Goal: Information Seeking & Learning: Check status

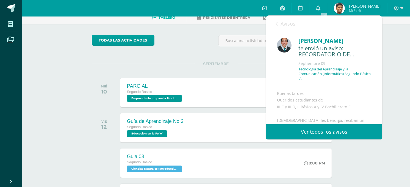
scroll to position [61, 0]
click at [186, 42] on div "todas las Actividades" at bounding box center [143, 43] width 106 height 16
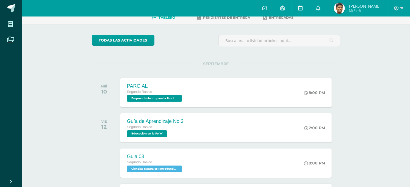
click at [309, 7] on link at bounding box center [301, 8] width 18 height 17
click at [342, 10] on img at bounding box center [339, 8] width 11 height 11
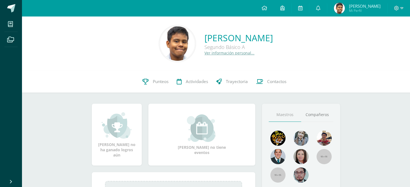
scroll to position [31, 0]
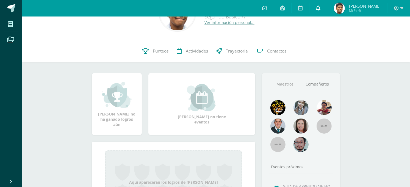
click at [321, 7] on icon at bounding box center [318, 8] width 4 height 5
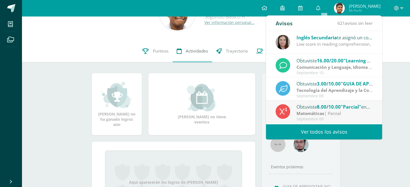
drag, startPoint x: 90, startPoint y: 24, endPoint x: 179, endPoint y: 48, distance: 92.3
click at [91, 24] on div "Pablo Gabriel Ayerdi Xuyá Segundo Básico A Ver información personal..." at bounding box center [216, 13] width 380 height 37
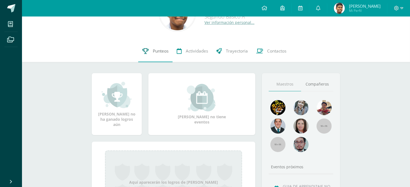
click at [146, 50] on icon at bounding box center [146, 51] width 6 height 6
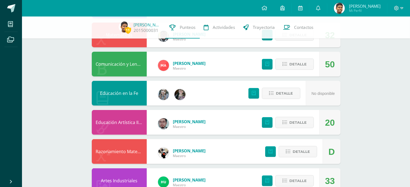
scroll to position [152, 0]
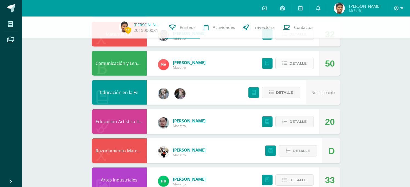
click at [306, 64] on span "Detalle" at bounding box center [298, 63] width 17 height 10
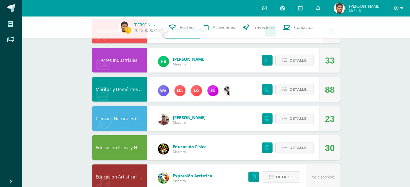
scroll to position [429, 0]
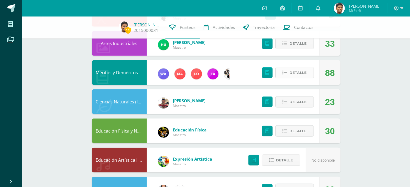
click at [307, 78] on button "Detalle" at bounding box center [295, 72] width 39 height 11
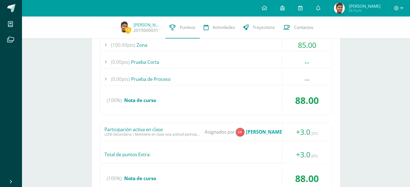
scroll to position [551, 0]
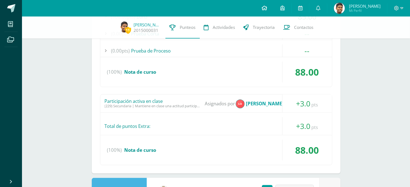
click at [267, 9] on icon at bounding box center [265, 8] width 6 height 5
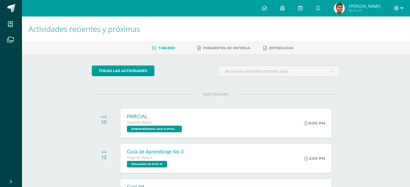
click at [396, 6] on icon at bounding box center [396, 8] width 5 height 5
click at [365, 10] on span "Mi Perfil" at bounding box center [365, 10] width 32 height 5
